Goal: Transaction & Acquisition: Purchase product/service

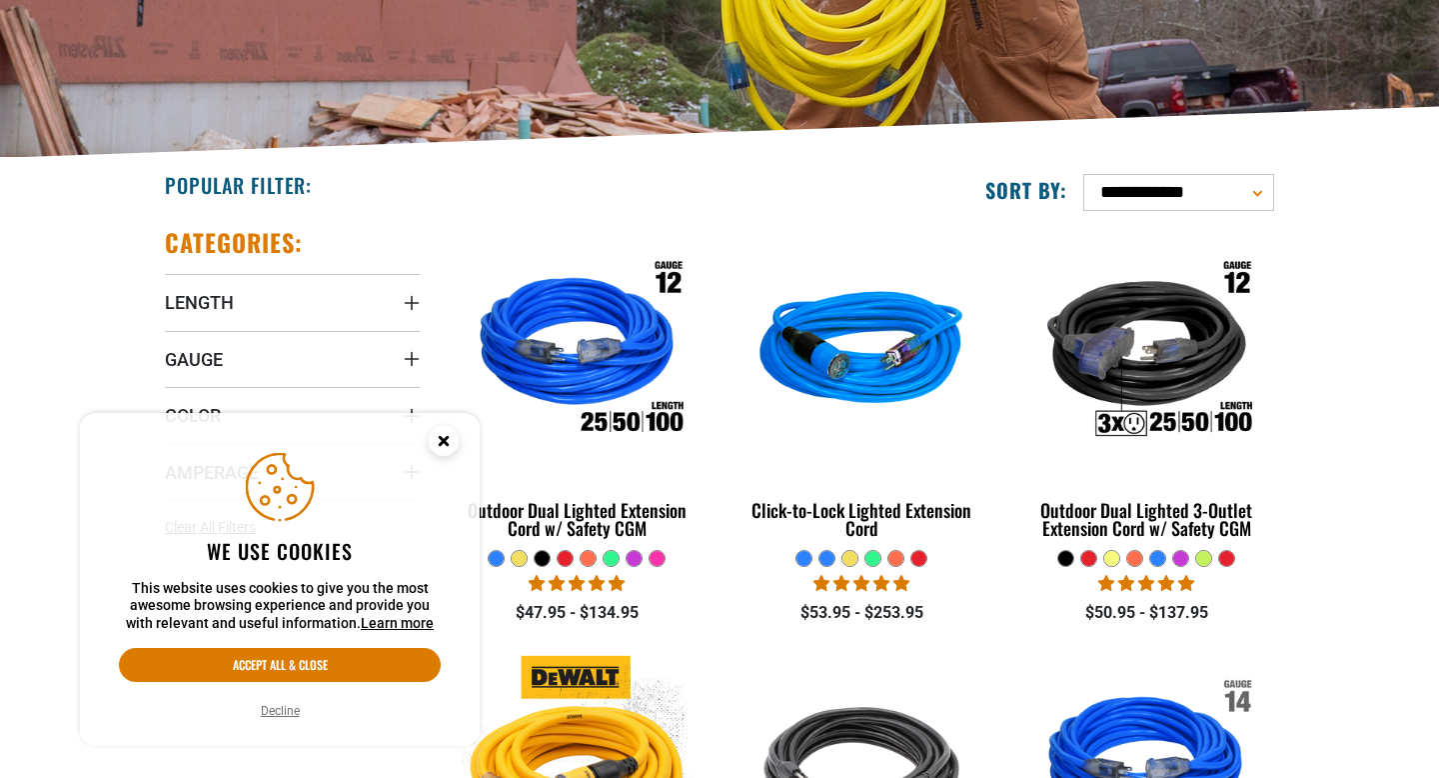
scroll to position [368, 0]
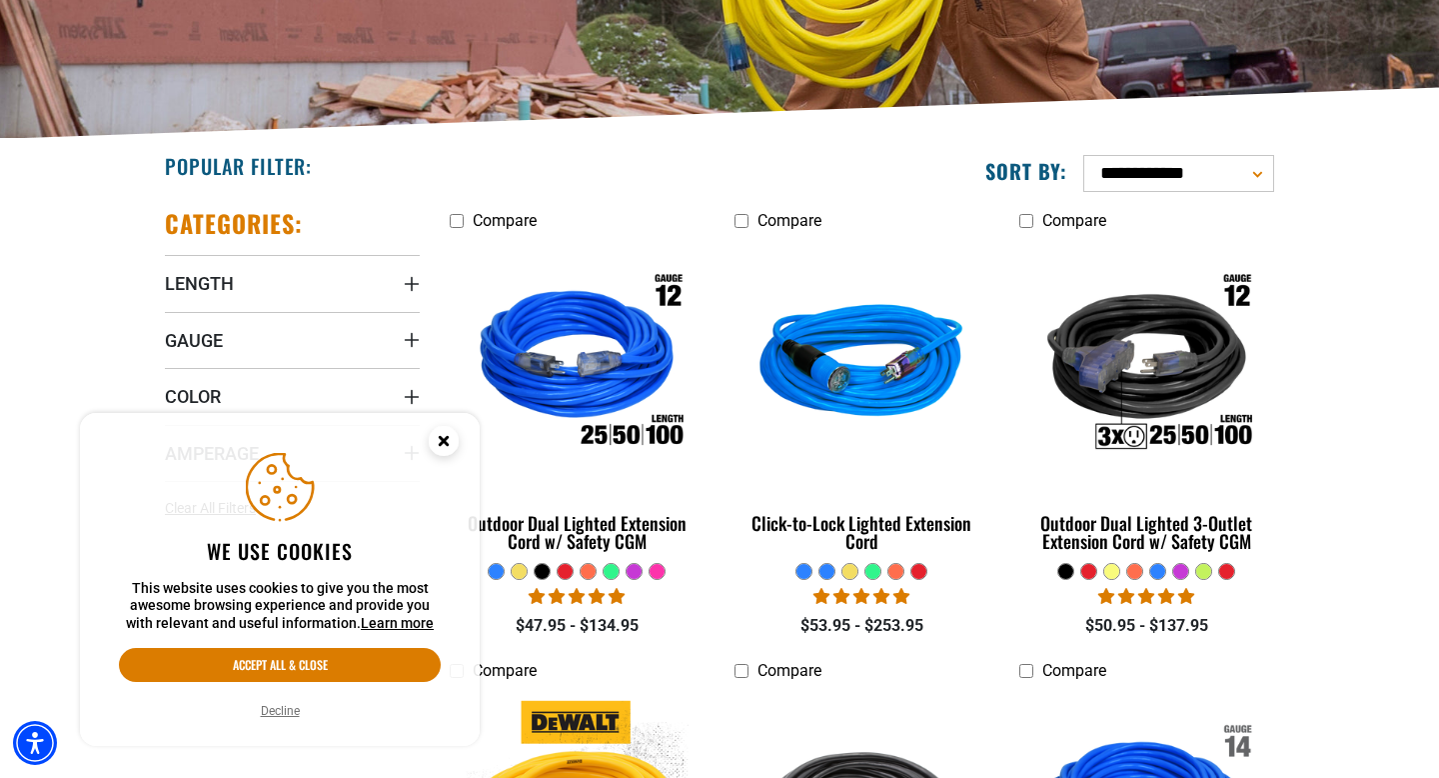
click at [451, 430] on circle "Cookie Consent" at bounding box center [444, 441] width 30 height 30
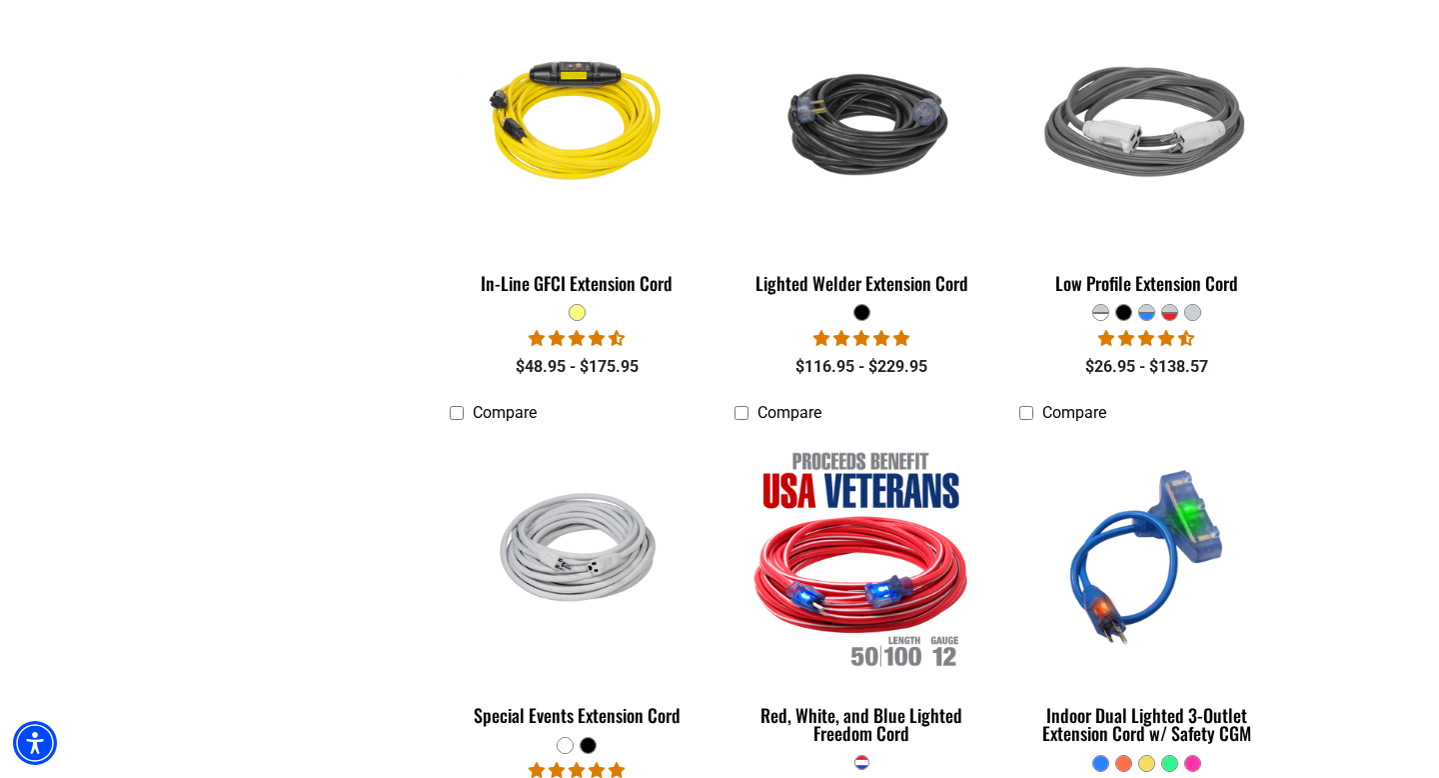
scroll to position [2429, 0]
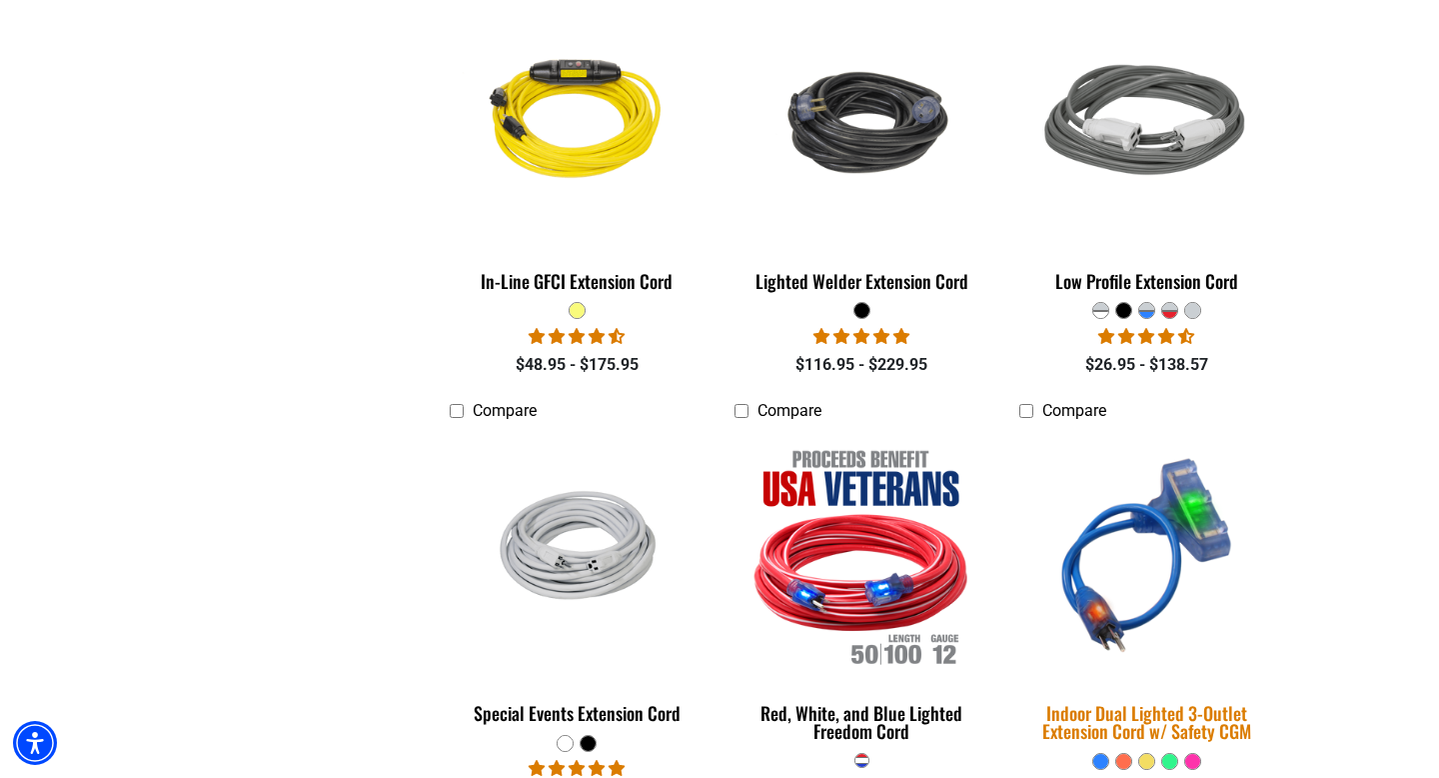
click at [1143, 570] on img at bounding box center [1146, 555] width 280 height 256
